Goal: Find specific page/section: Find specific page/section

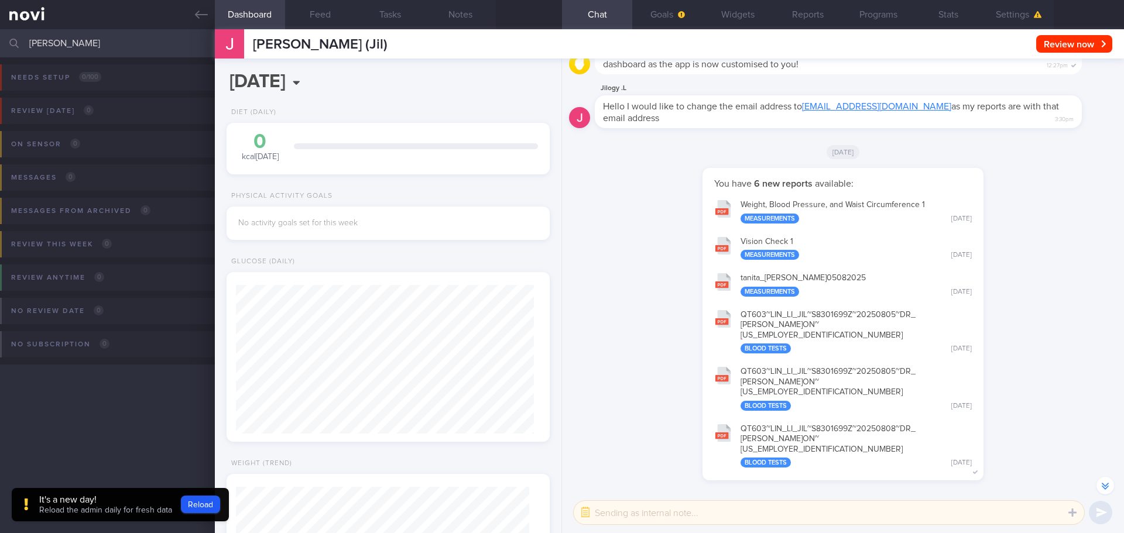
scroll to position [-451, 0]
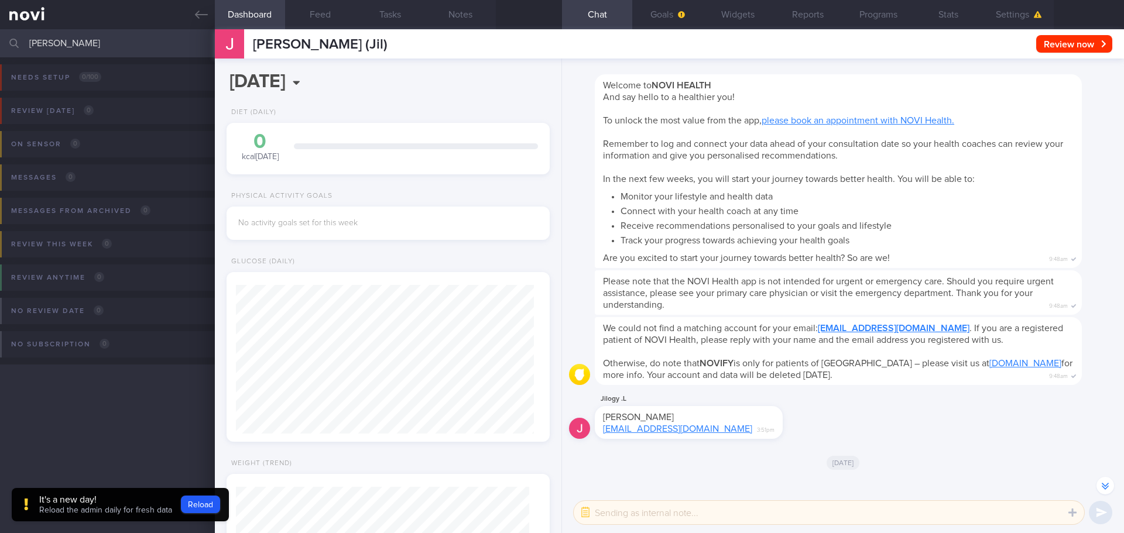
click at [158, 42] on input "[PERSON_NAME]" at bounding box center [562, 43] width 1124 height 28
click at [153, 40] on input "[PERSON_NAME] [PERSON_NAME] ([PERSON_NAME])" at bounding box center [562, 43] width 1124 height 28
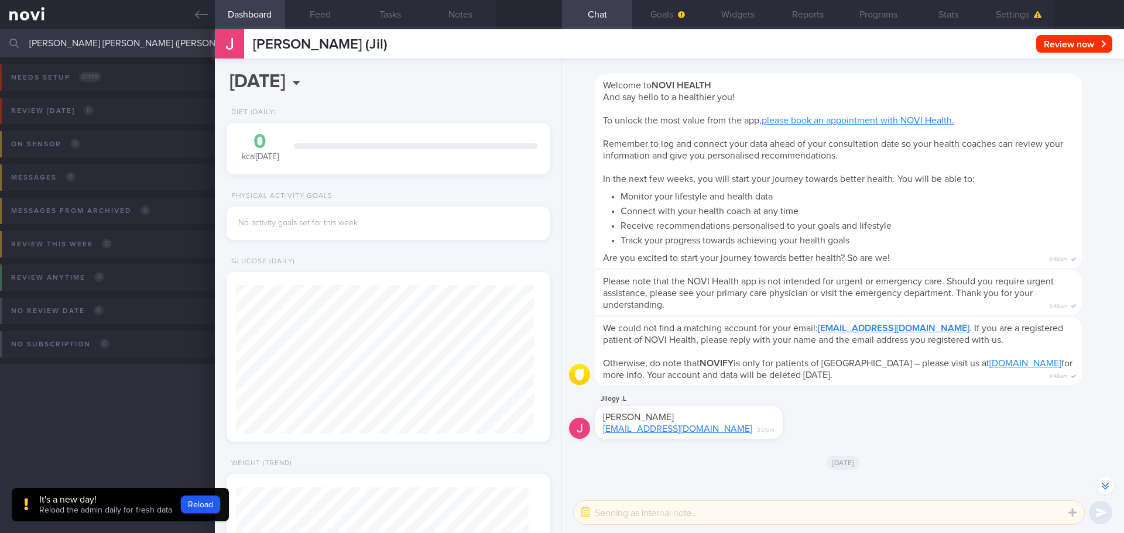
click at [153, 40] on input "[PERSON_NAME] [PERSON_NAME] ([PERSON_NAME])" at bounding box center [562, 43] width 1124 height 28
type input "[PERSON_NAME] UDARA PATHMINDA"
click at [153, 40] on input "[PERSON_NAME] UDARA PATHMINDA" at bounding box center [562, 43] width 1124 height 28
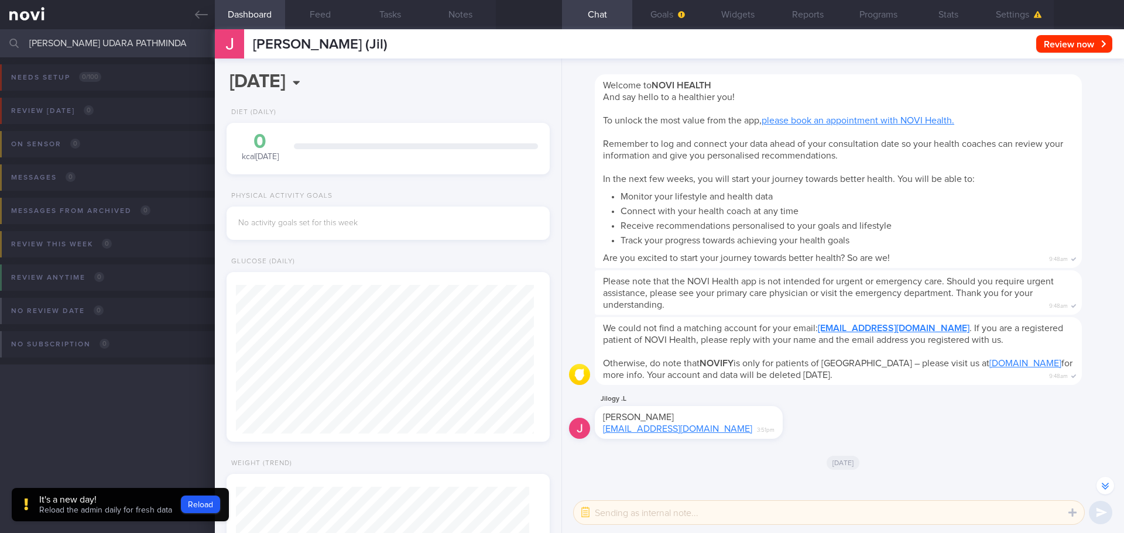
click at [153, 40] on input "[PERSON_NAME] UDARA PATHMINDA" at bounding box center [562, 43] width 1124 height 28
